Goal: Complete application form

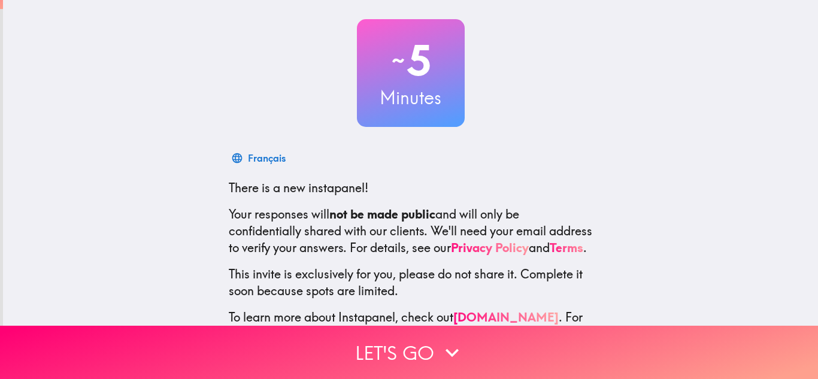
scroll to position [110, 0]
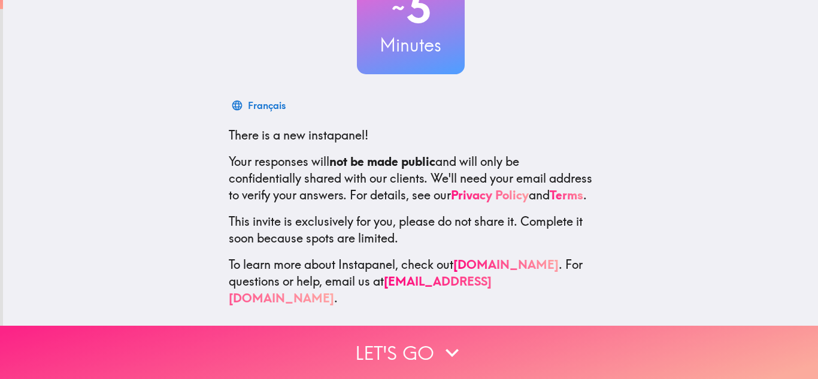
click at [287, 350] on button "Let's go" at bounding box center [409, 352] width 818 height 53
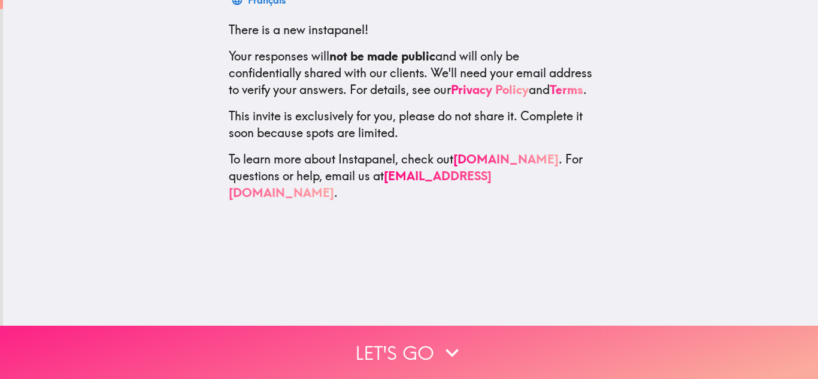
scroll to position [0, 0]
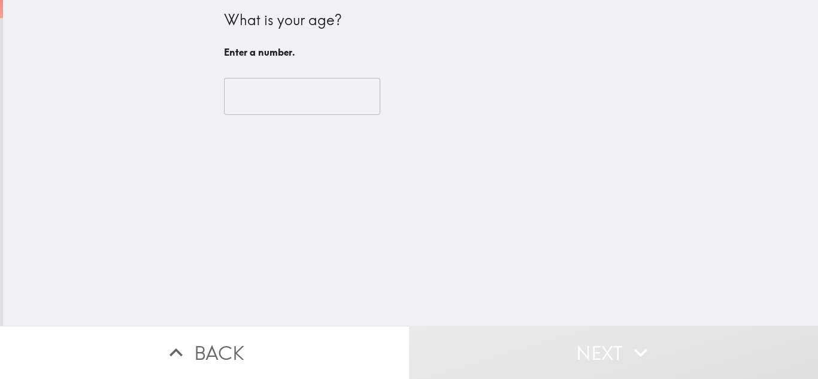
click at [299, 113] on input "number" at bounding box center [302, 96] width 156 height 37
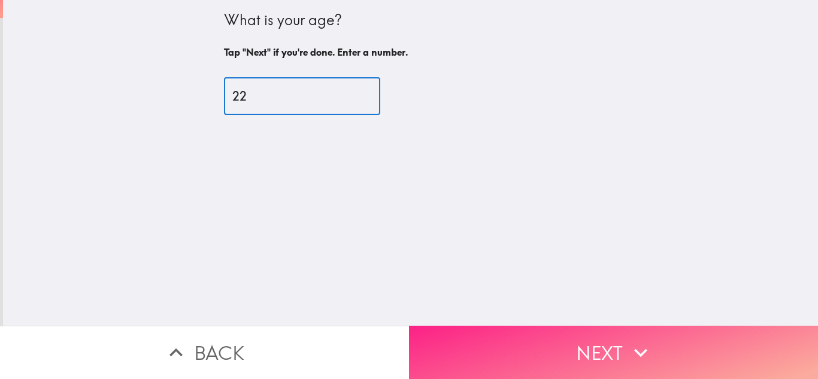
type input "22"
click at [440, 366] on button "Next" at bounding box center [613, 352] width 409 height 53
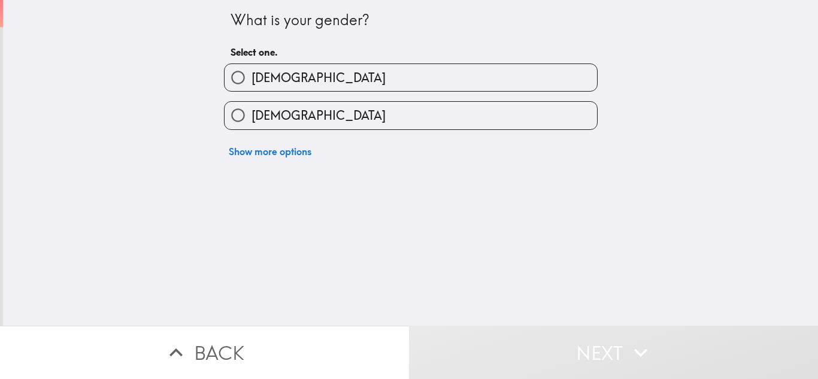
click at [259, 103] on label "[DEMOGRAPHIC_DATA]" at bounding box center [410, 115] width 372 height 27
click at [251, 103] on input "[DEMOGRAPHIC_DATA]" at bounding box center [237, 115] width 27 height 27
radio input "true"
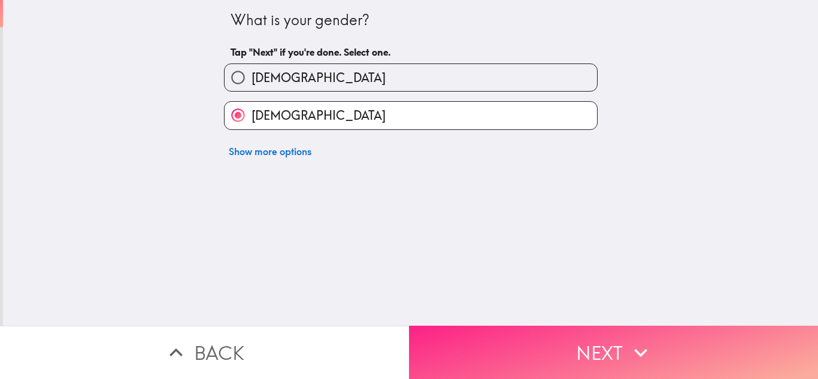
click at [470, 338] on button "Next" at bounding box center [613, 352] width 409 height 53
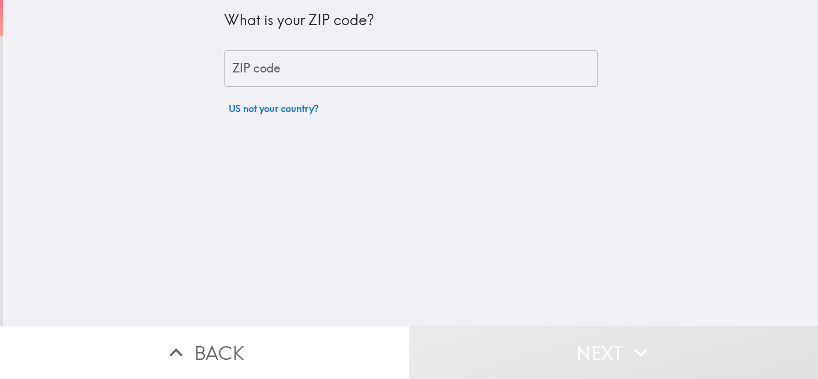
click at [239, 64] on div "ZIP code ZIP code" at bounding box center [410, 68] width 373 height 37
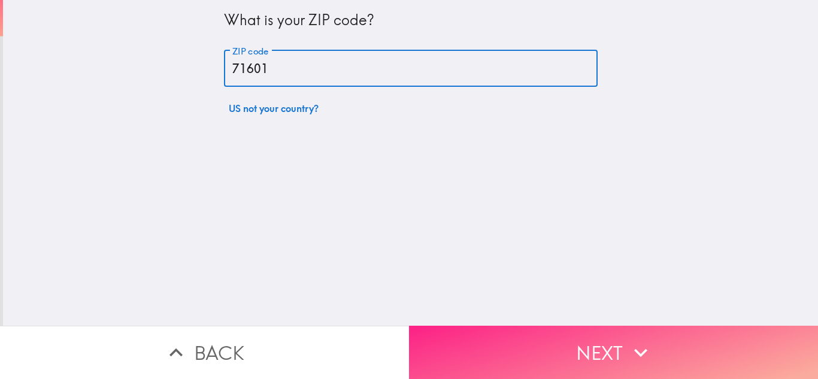
type input "71601"
click at [496, 372] on button "Next" at bounding box center [613, 352] width 409 height 53
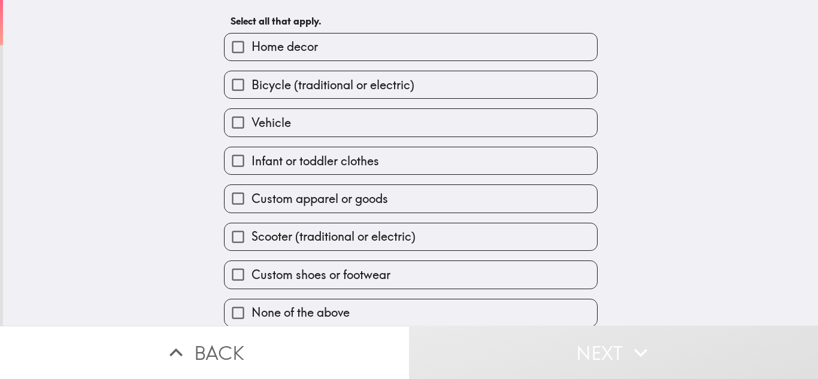
scroll to position [52, 0]
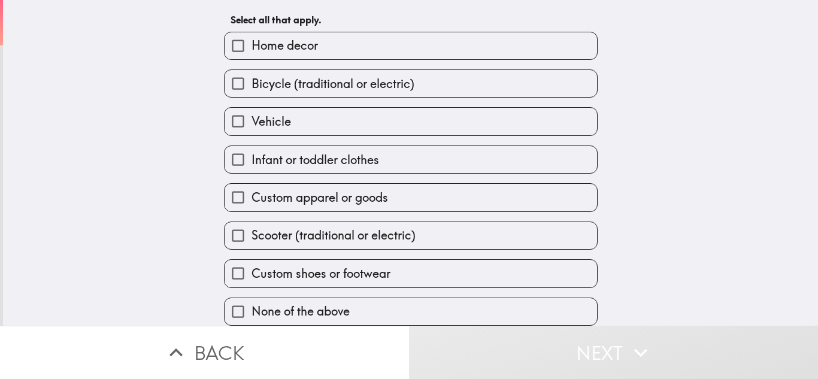
click at [239, 277] on input "Custom shoes or footwear" at bounding box center [237, 273] width 27 height 27
checkbox input "true"
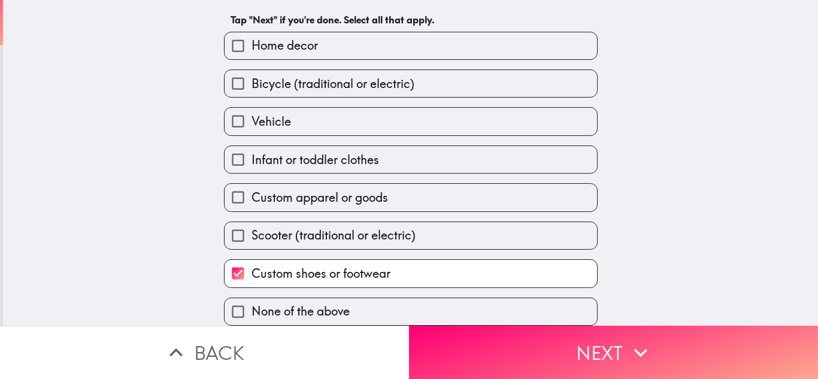
click at [238, 233] on input "Scooter (traditional or electric)" at bounding box center [237, 235] width 27 height 27
checkbox input "true"
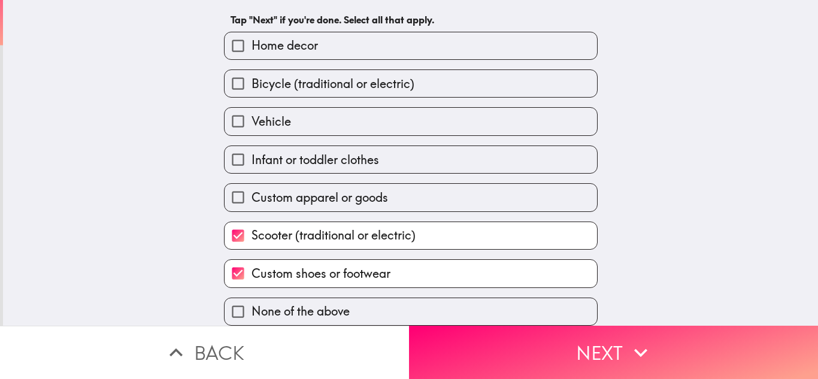
click at [248, 197] on input "Custom apparel or goods" at bounding box center [237, 197] width 27 height 27
checkbox input "true"
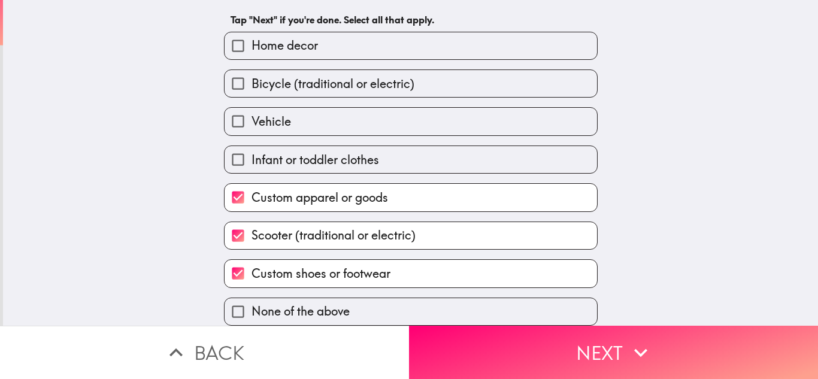
click at [235, 161] on input "Infant or toddler clothes" at bounding box center [237, 159] width 27 height 27
checkbox input "true"
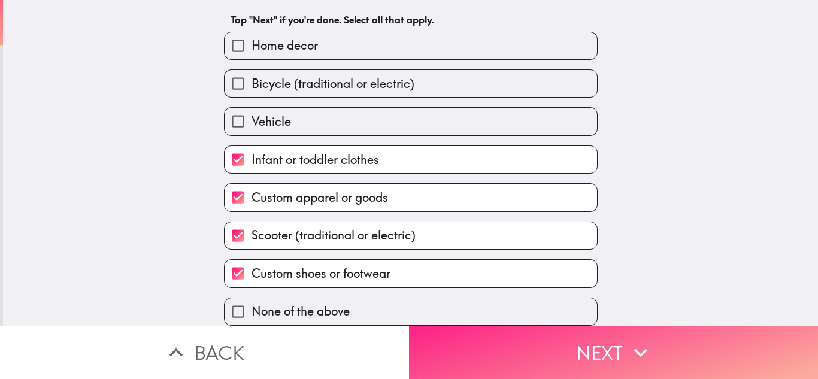
click at [442, 356] on button "Next" at bounding box center [613, 352] width 409 height 53
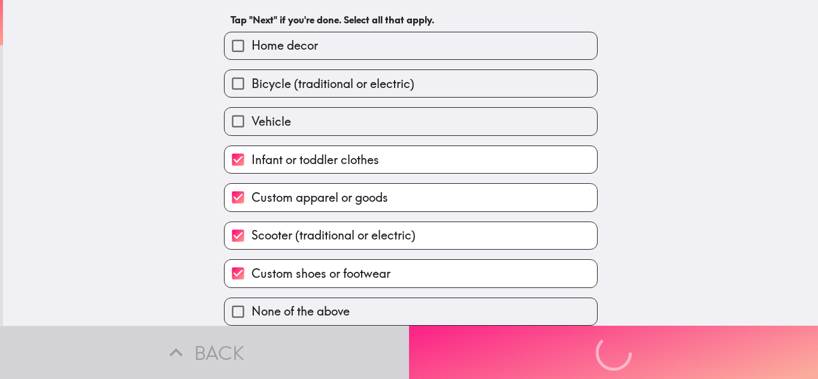
scroll to position [0, 0]
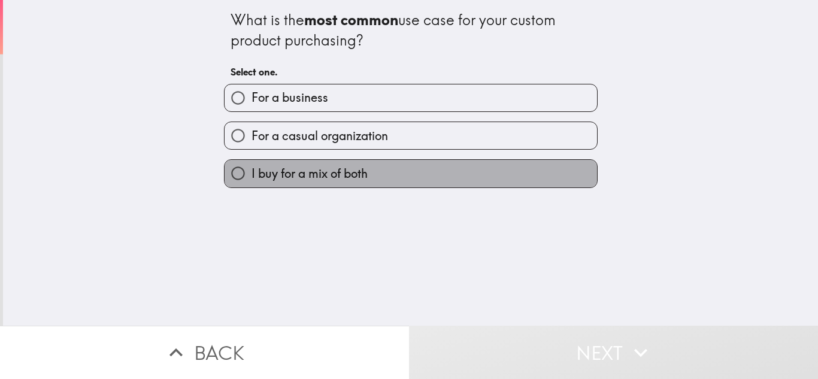
click at [306, 178] on span "I buy for a mix of both" at bounding box center [309, 173] width 116 height 17
click at [251, 178] on input "I buy for a mix of both" at bounding box center [237, 173] width 27 height 27
radio input "true"
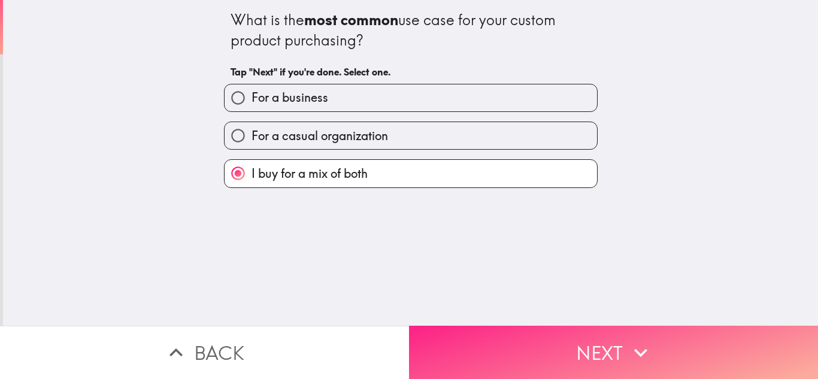
click at [482, 360] on button "Next" at bounding box center [613, 352] width 409 height 53
